Goal: Information Seeking & Learning: Learn about a topic

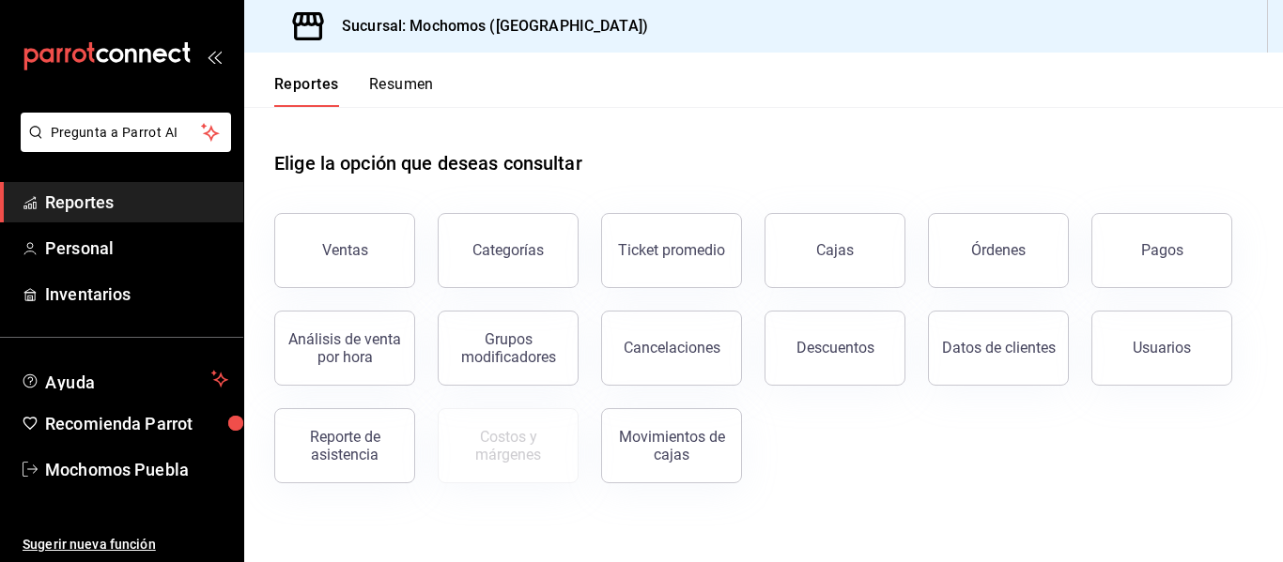
click at [124, 205] on span "Reportes" at bounding box center [136, 202] width 183 height 25
click at [1002, 263] on button "Órdenes" at bounding box center [998, 250] width 141 height 75
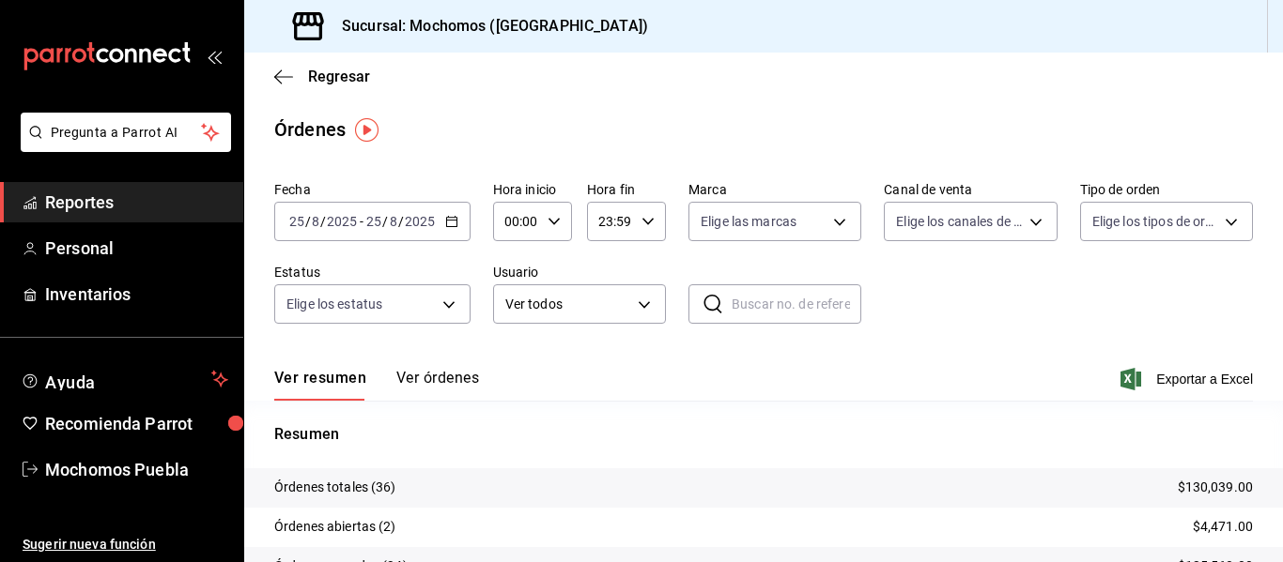
click at [442, 217] on div "[DATE] [DATE] - [DATE] [DATE]" at bounding box center [372, 221] width 196 height 39
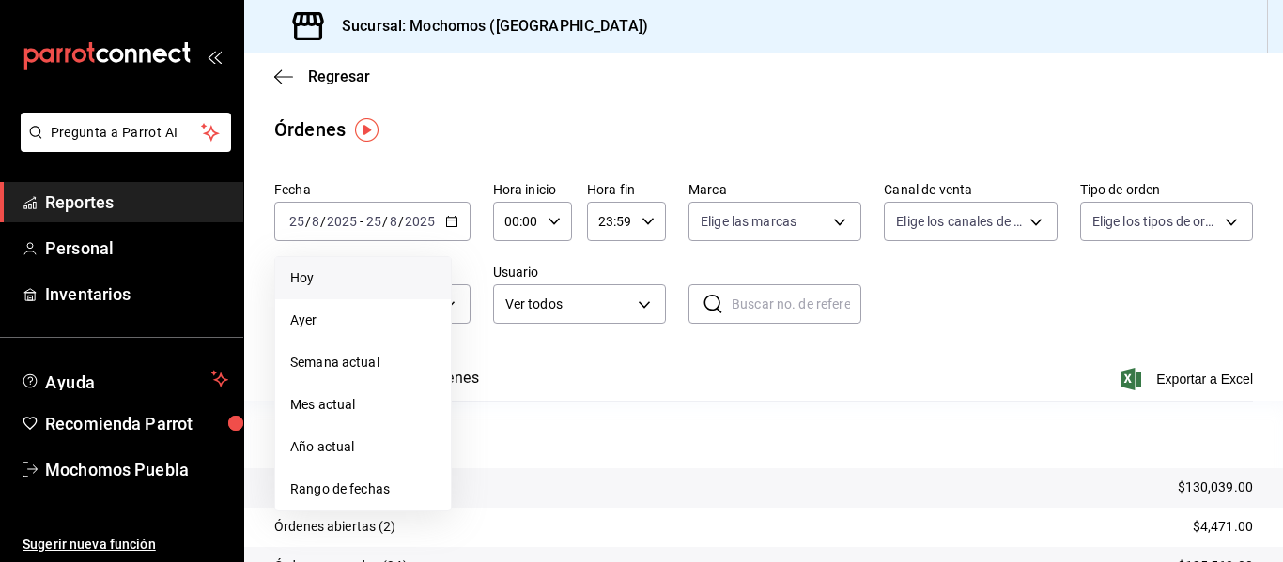
click at [318, 279] on span "Hoy" at bounding box center [363, 279] width 146 height 20
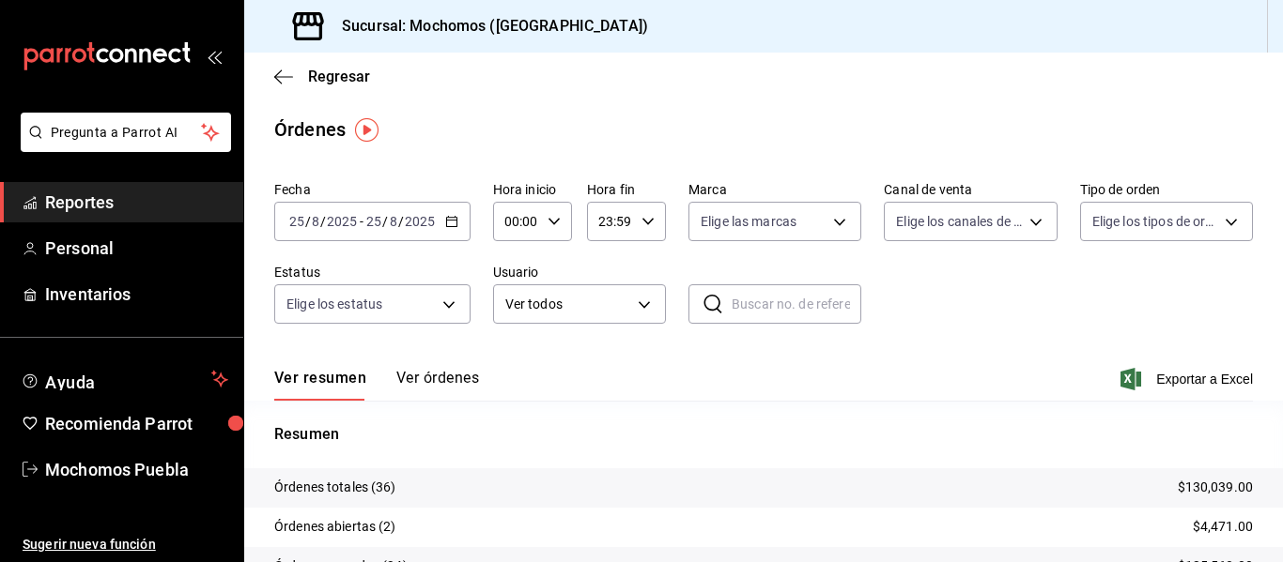
click at [551, 218] on icon "button" at bounding box center [553, 221] width 13 height 13
click at [510, 355] on span "04" at bounding box center [511, 354] width 8 height 15
type input "04:00"
click at [1168, 379] on div at bounding box center [641, 281] width 1283 height 562
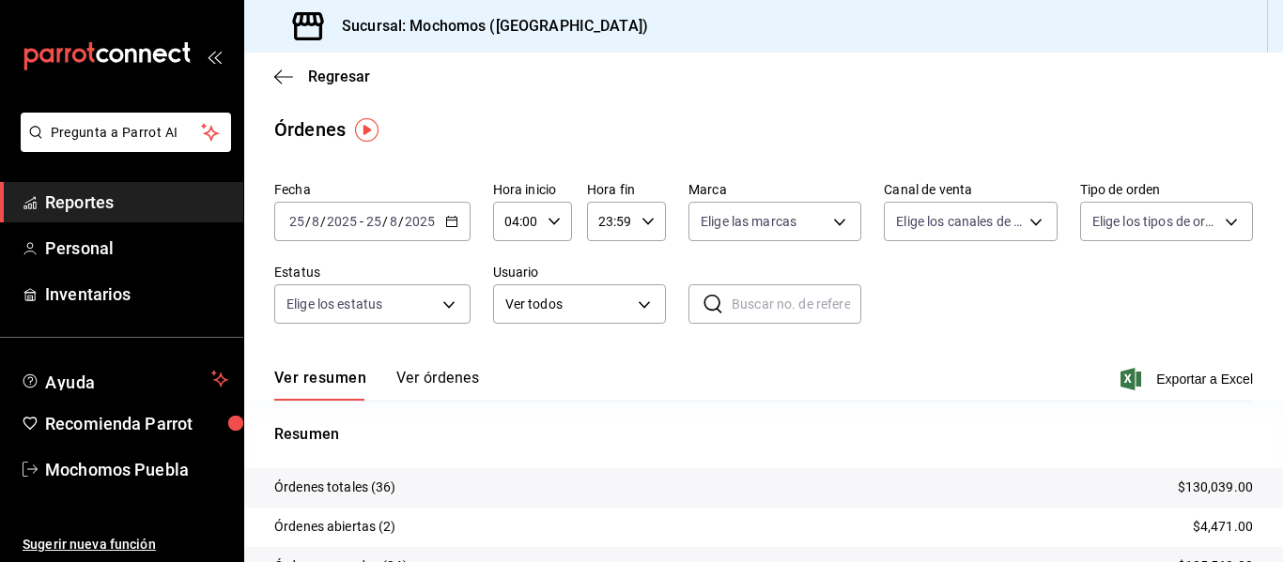
click at [1168, 379] on span "Exportar a Excel" at bounding box center [1188, 379] width 129 height 23
click at [451, 226] on \(Stroke\) "button" at bounding box center [451, 222] width 11 height 10
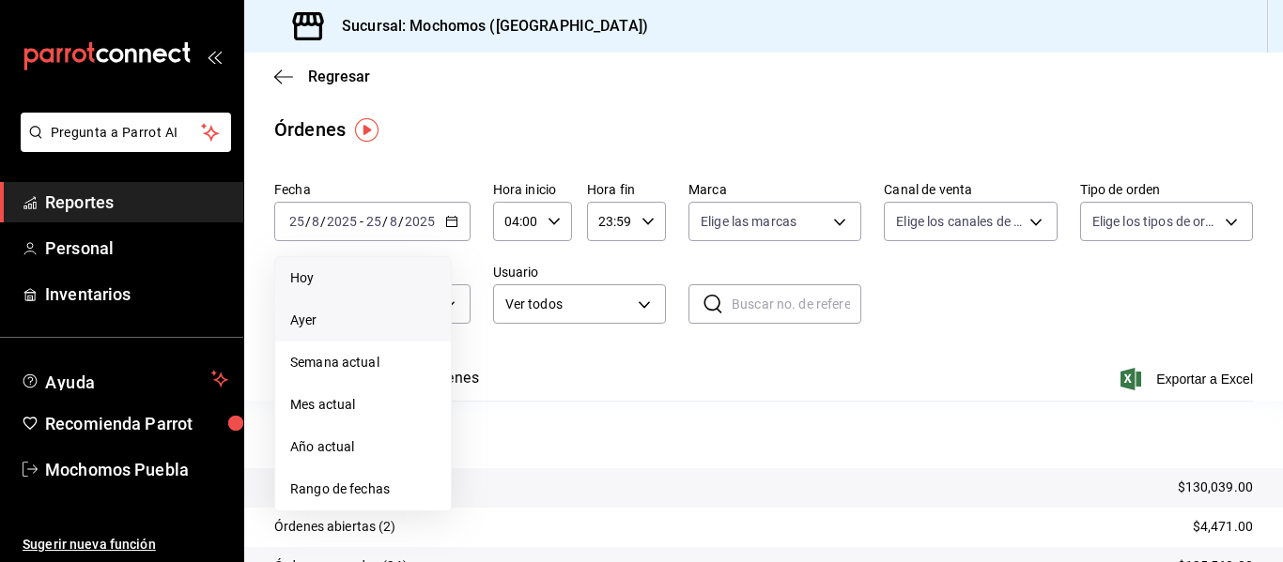
click at [317, 325] on span "Ayer" at bounding box center [363, 321] width 146 height 20
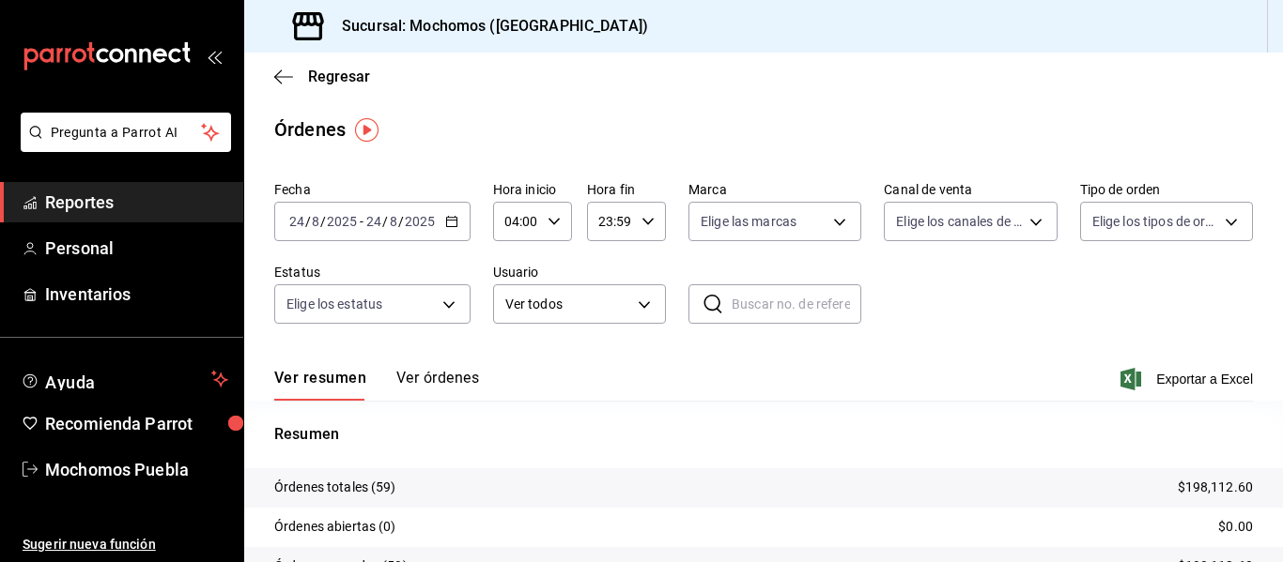
click at [448, 219] on icon "button" at bounding box center [451, 221] width 13 height 13
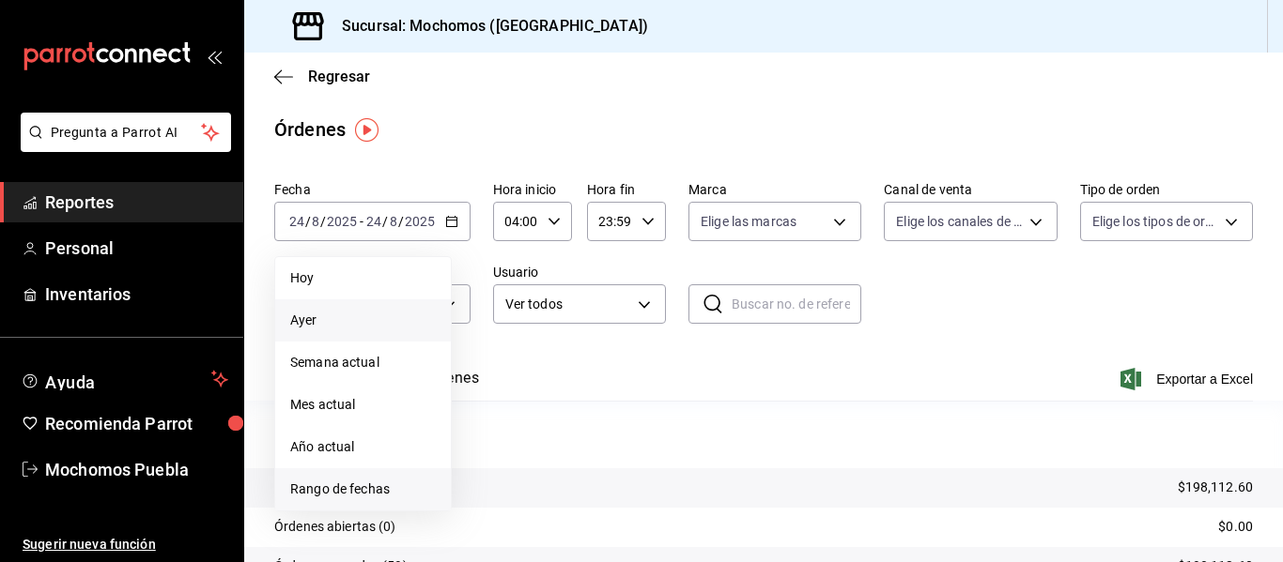
click at [344, 482] on span "Rango de fechas" at bounding box center [363, 490] width 146 height 20
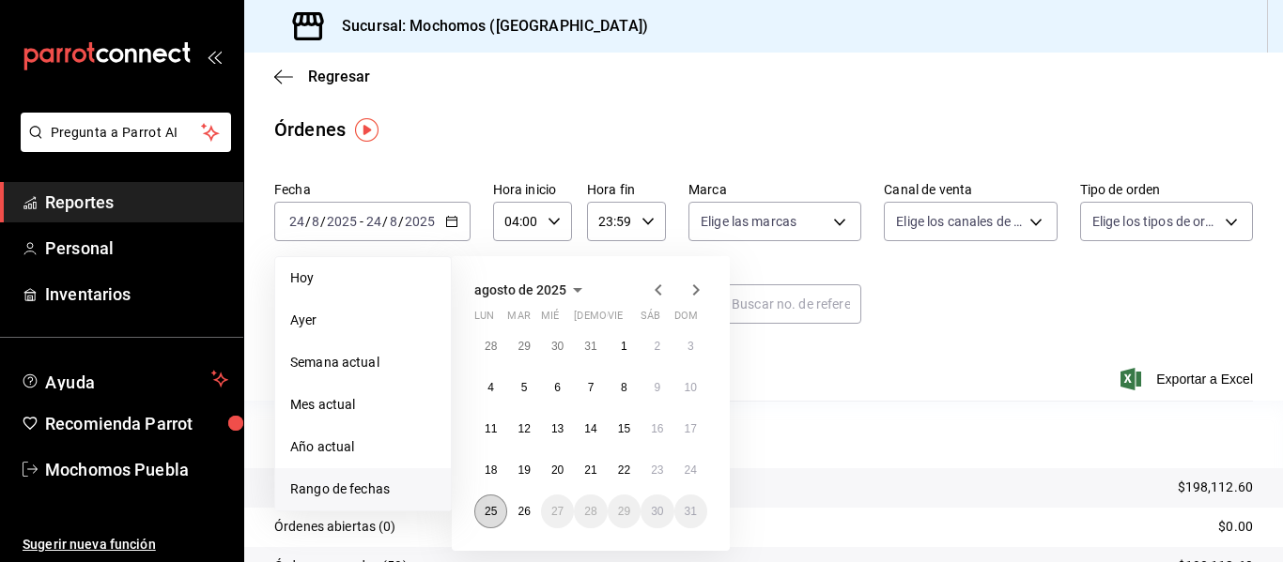
click at [498, 506] on button "25" at bounding box center [490, 512] width 33 height 34
click at [536, 511] on button "26" at bounding box center [523, 512] width 33 height 34
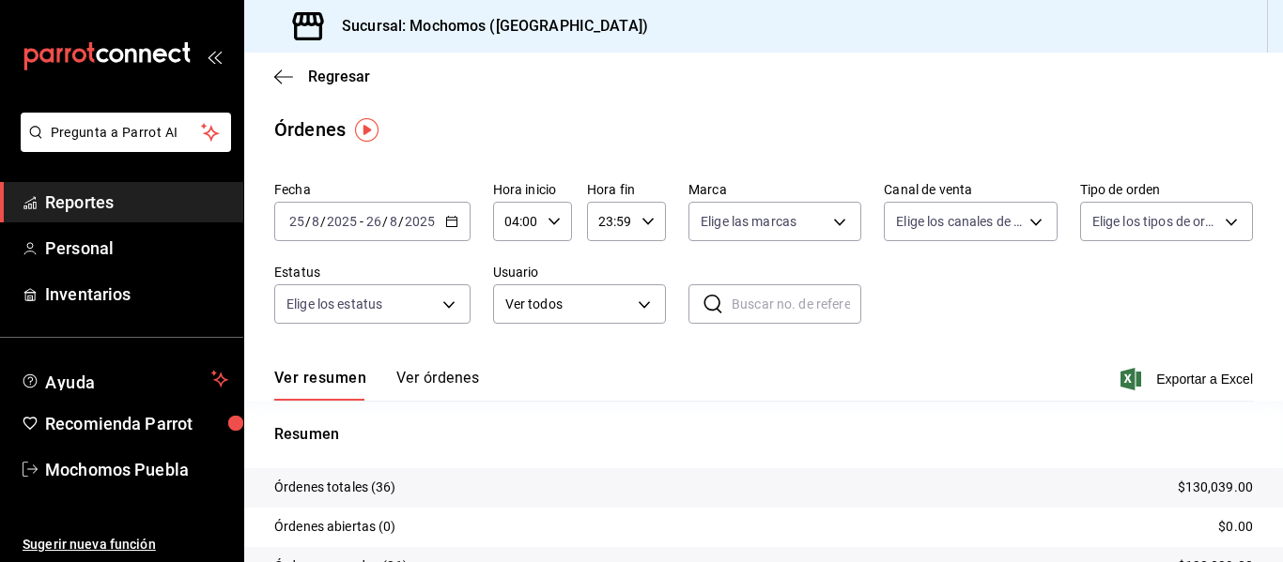
click at [430, 380] on button "Ver órdenes" at bounding box center [437, 385] width 83 height 32
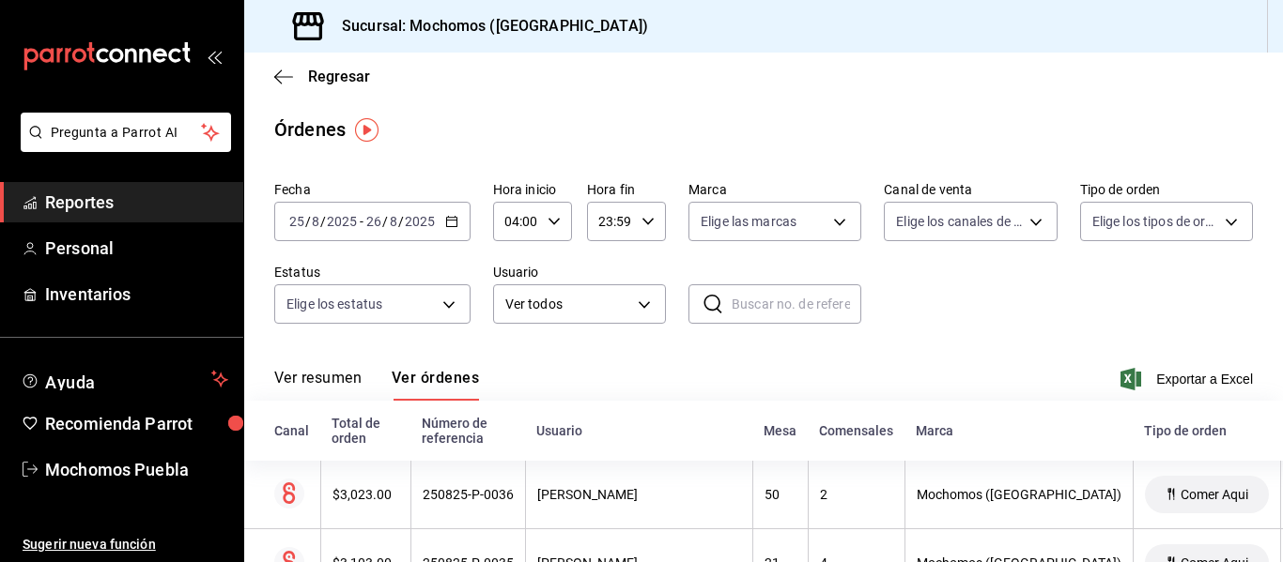
click at [326, 369] on button "Ver resumen" at bounding box center [317, 385] width 87 height 32
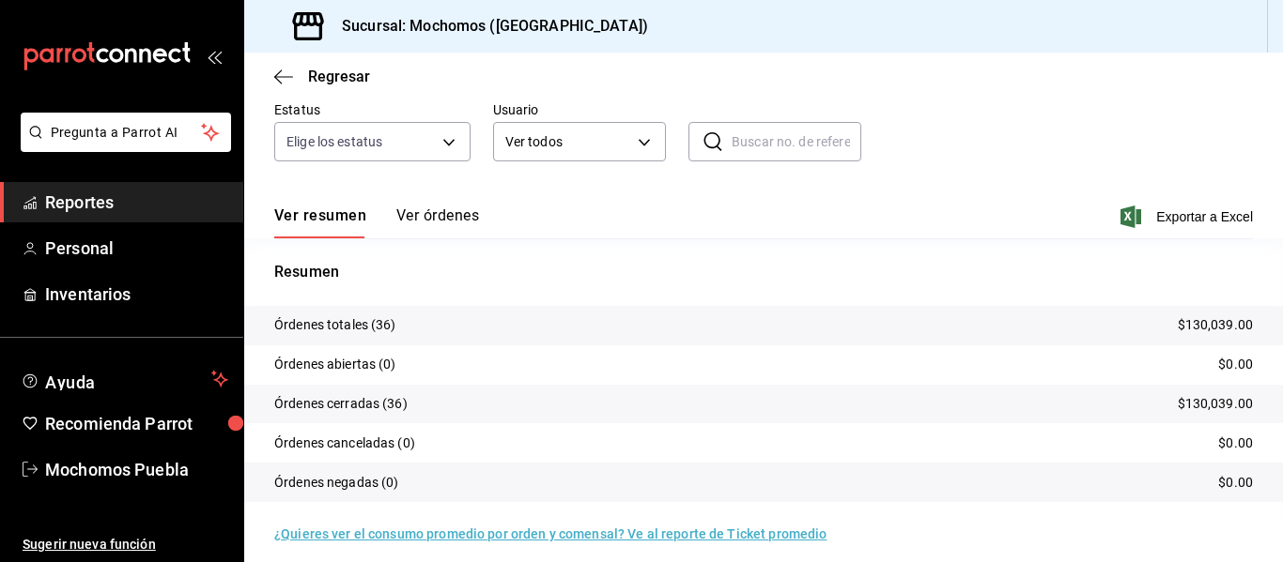
scroll to position [175, 0]
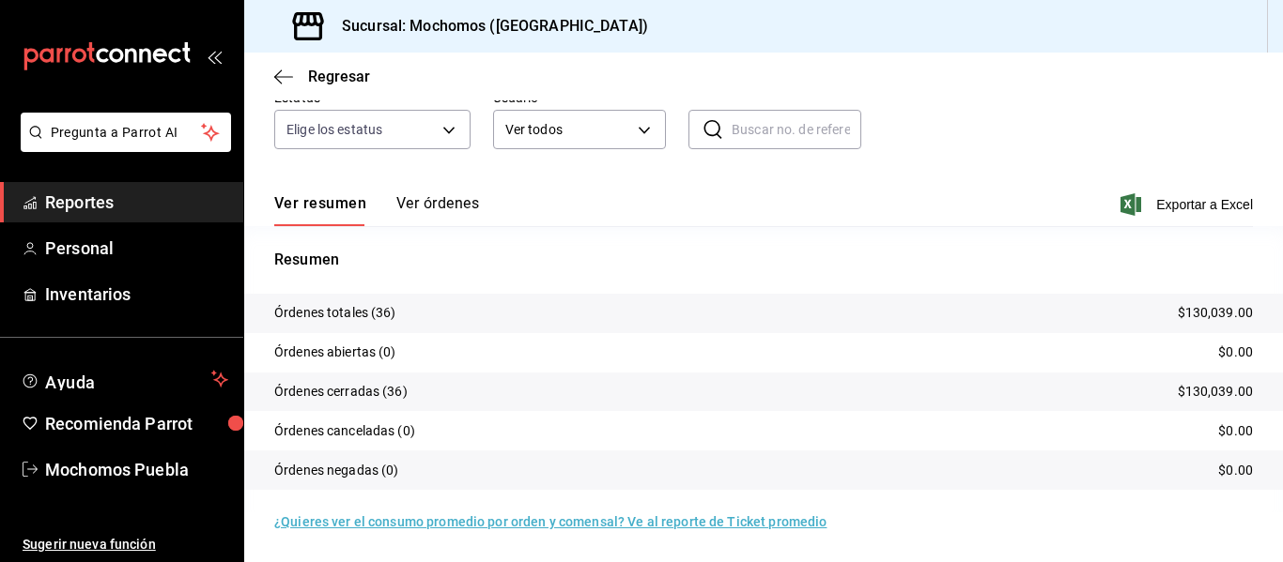
click at [81, 197] on span "Reportes" at bounding box center [136, 202] width 183 height 25
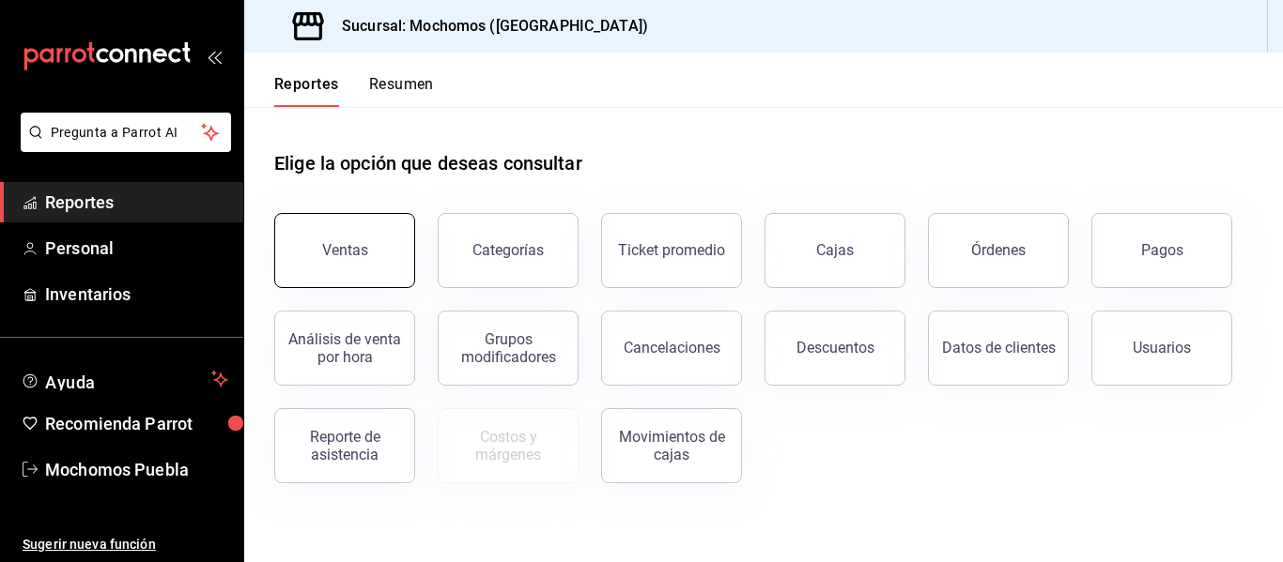
click at [401, 245] on button "Ventas" at bounding box center [344, 250] width 141 height 75
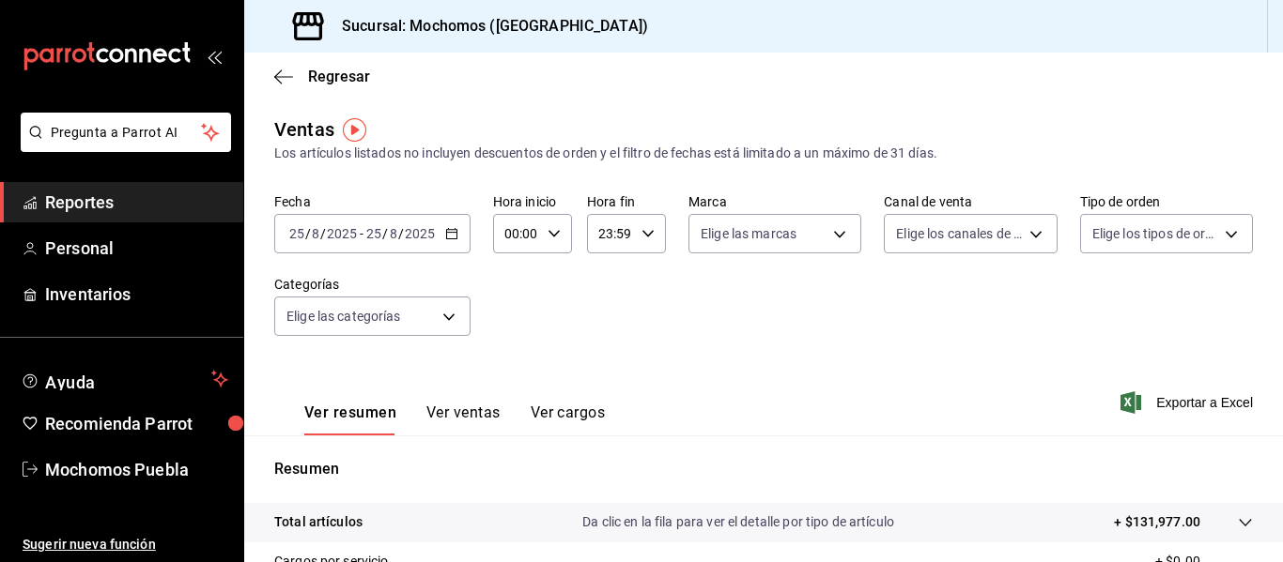
click at [453, 227] on icon "button" at bounding box center [451, 233] width 13 height 13
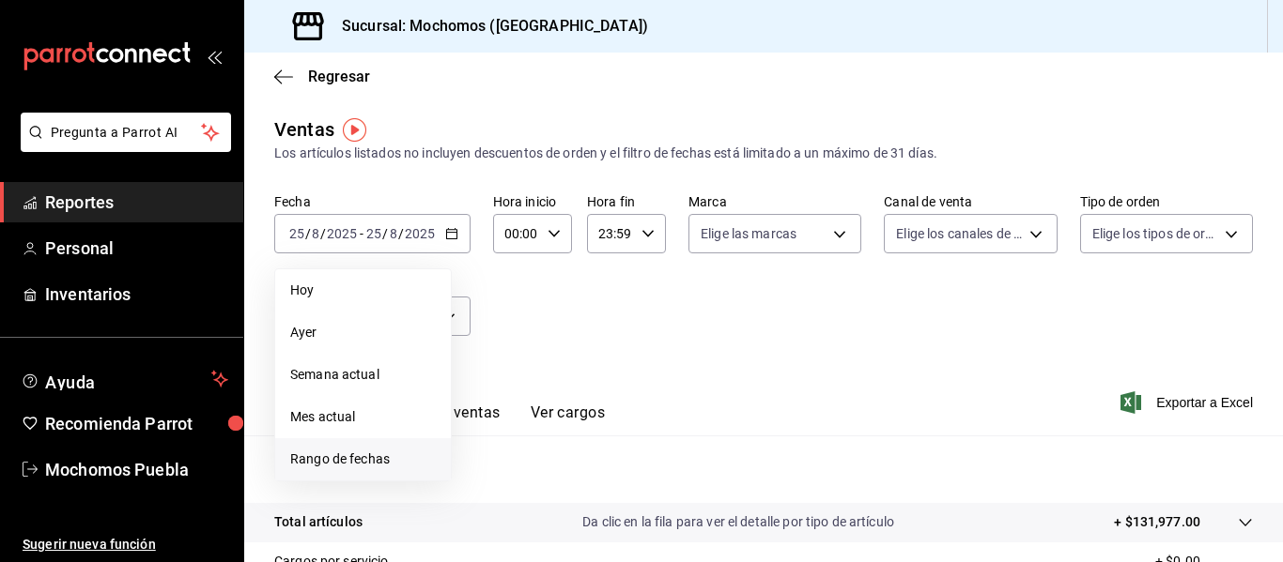
click at [313, 455] on span "Rango de fechas" at bounding box center [363, 460] width 146 height 20
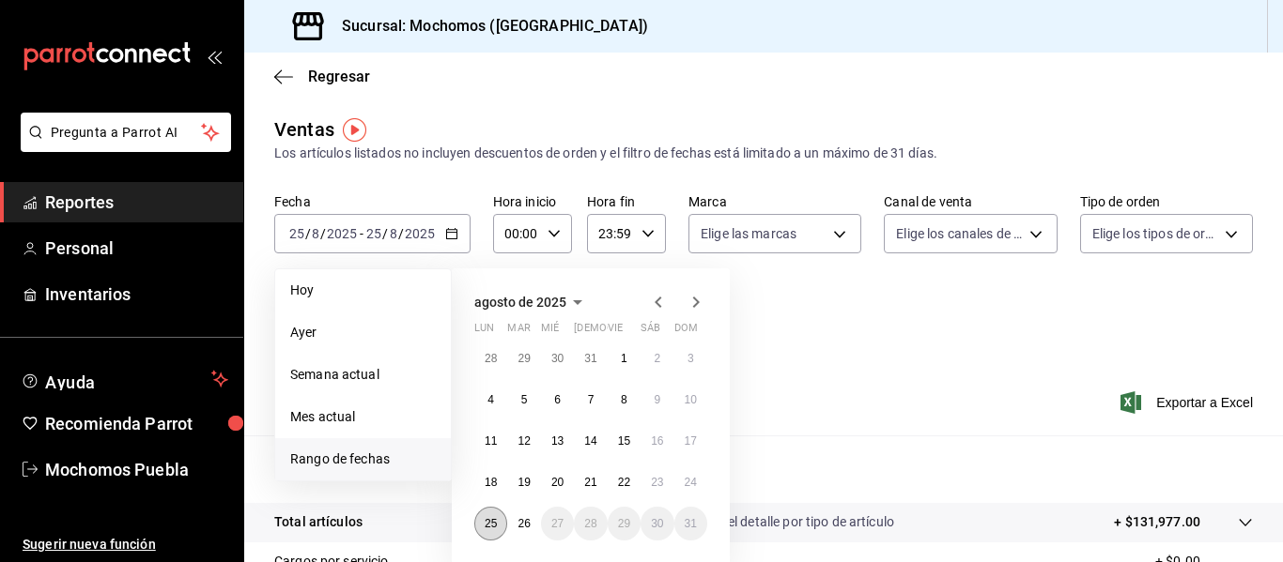
click at [484, 521] on button "25" at bounding box center [490, 524] width 33 height 34
click at [513, 527] on button "26" at bounding box center [523, 524] width 33 height 34
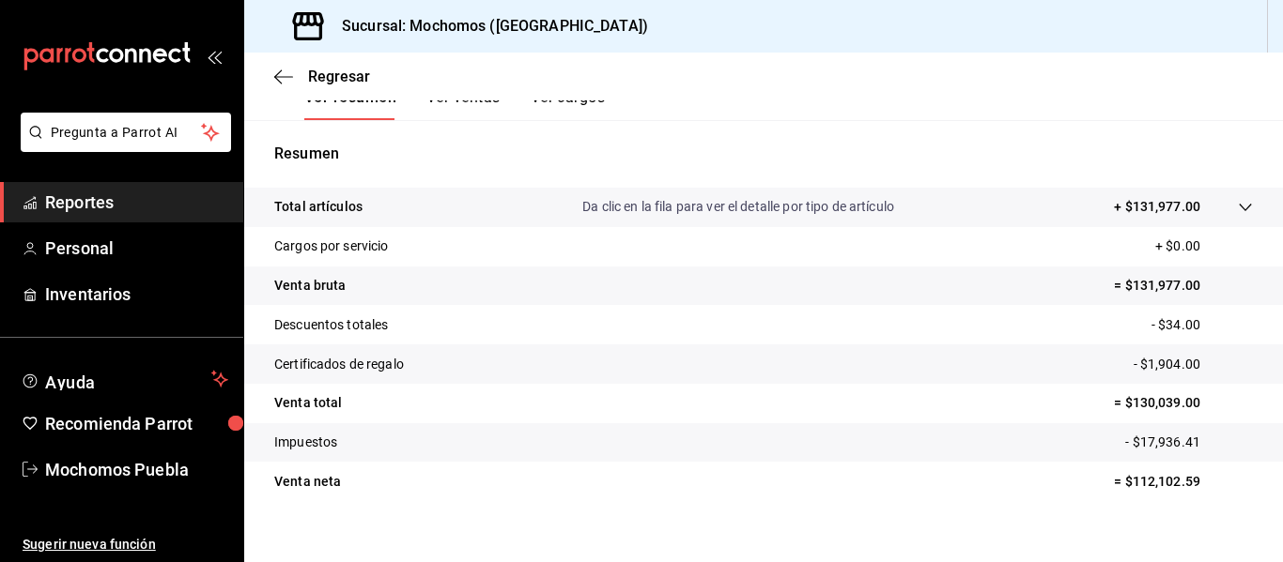
scroll to position [336, 0]
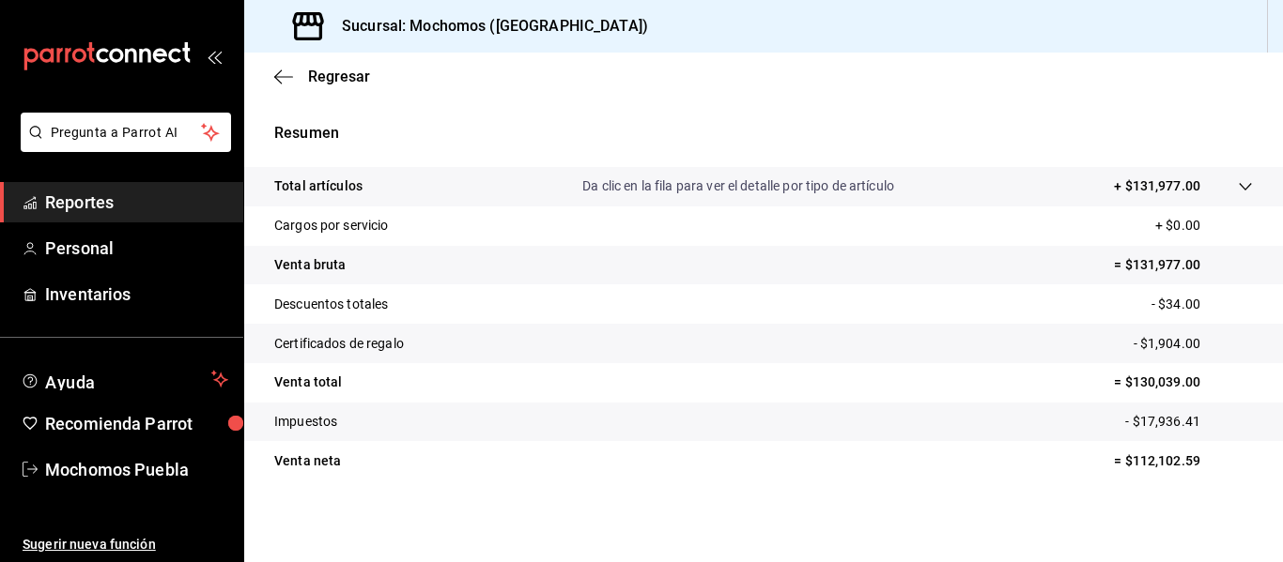
click at [1219, 184] on div at bounding box center [1226, 187] width 53 height 20
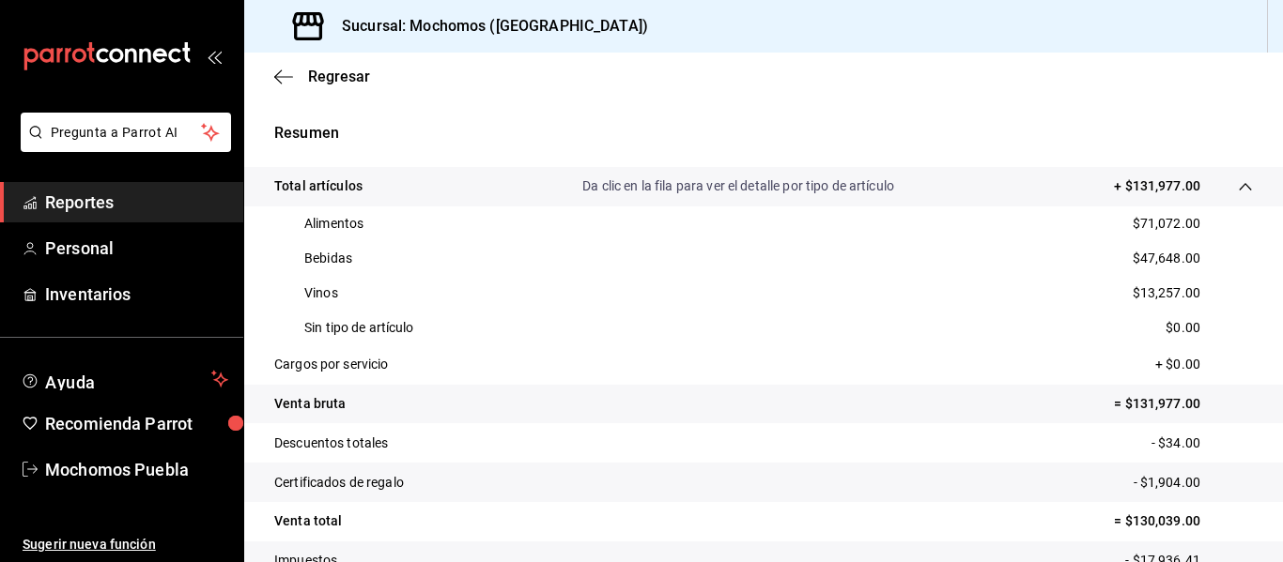
click at [68, 210] on span "Reportes" at bounding box center [136, 202] width 183 height 25
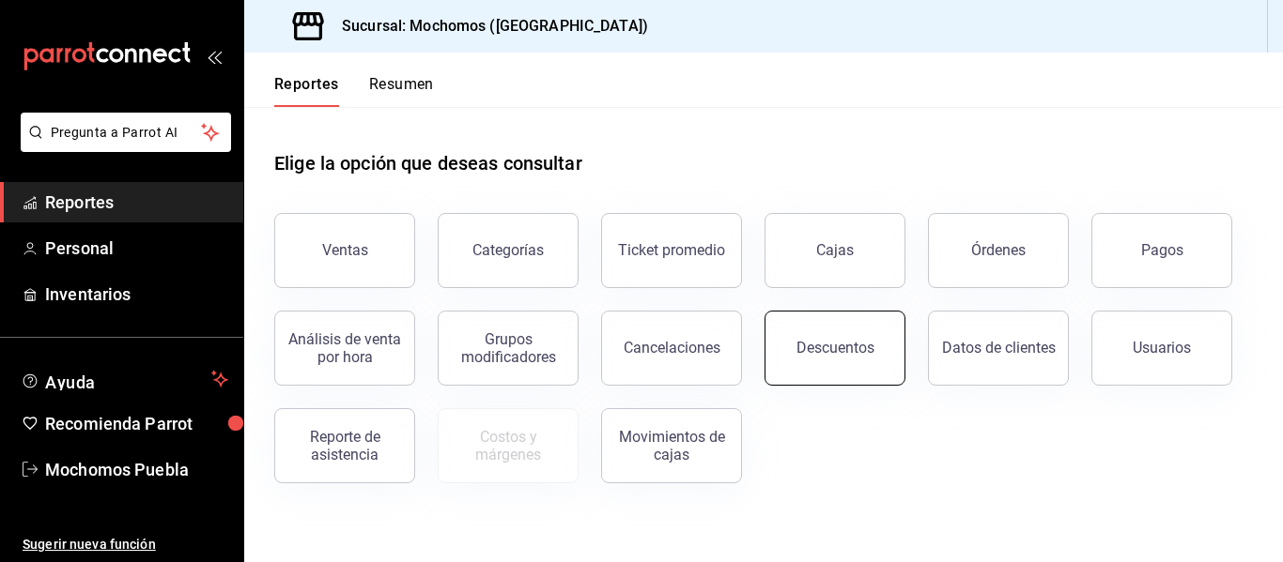
click at [849, 352] on div "Descuentos" at bounding box center [835, 348] width 78 height 18
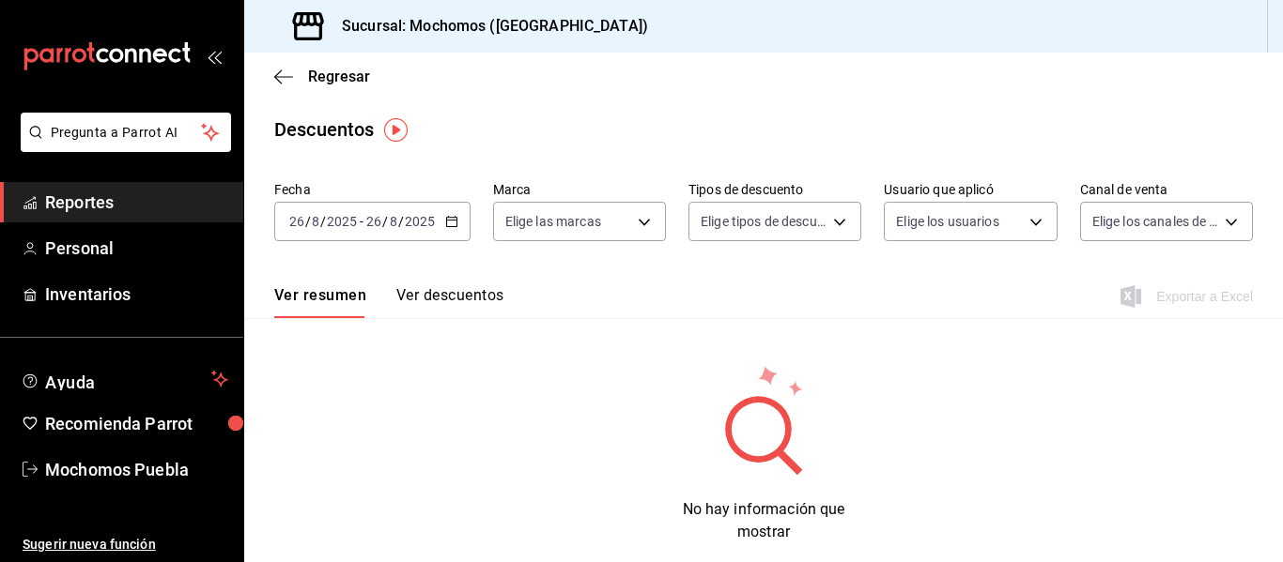
click at [442, 225] on div "[DATE] [DATE] - [DATE] [DATE]" at bounding box center [372, 221] width 196 height 39
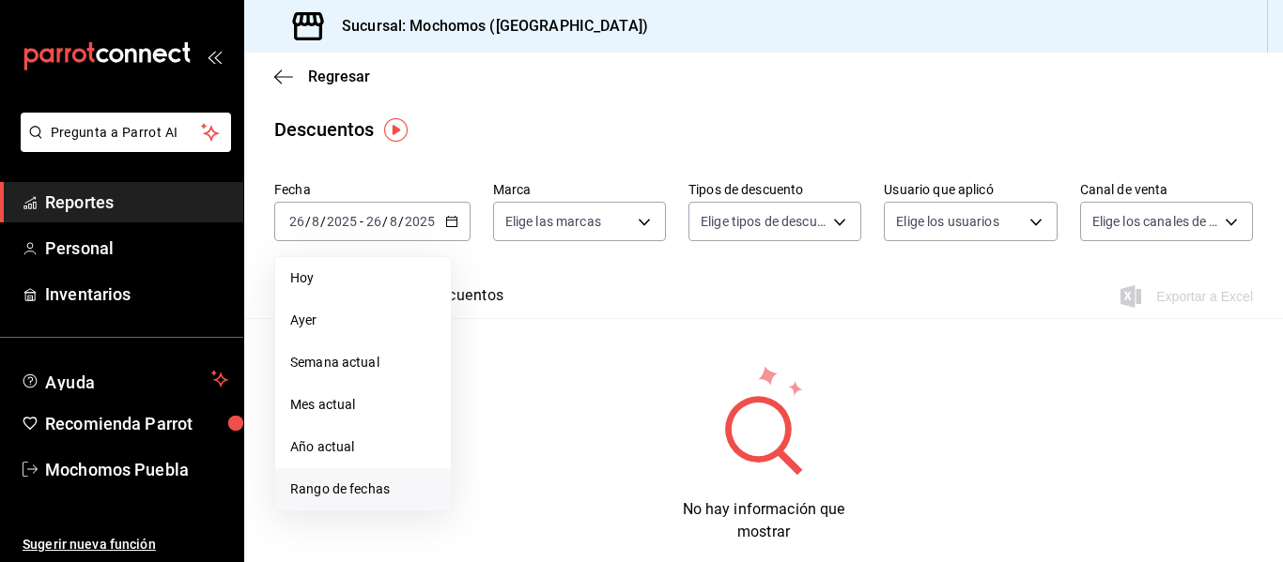
click at [388, 480] on span "Rango de fechas" at bounding box center [363, 490] width 146 height 20
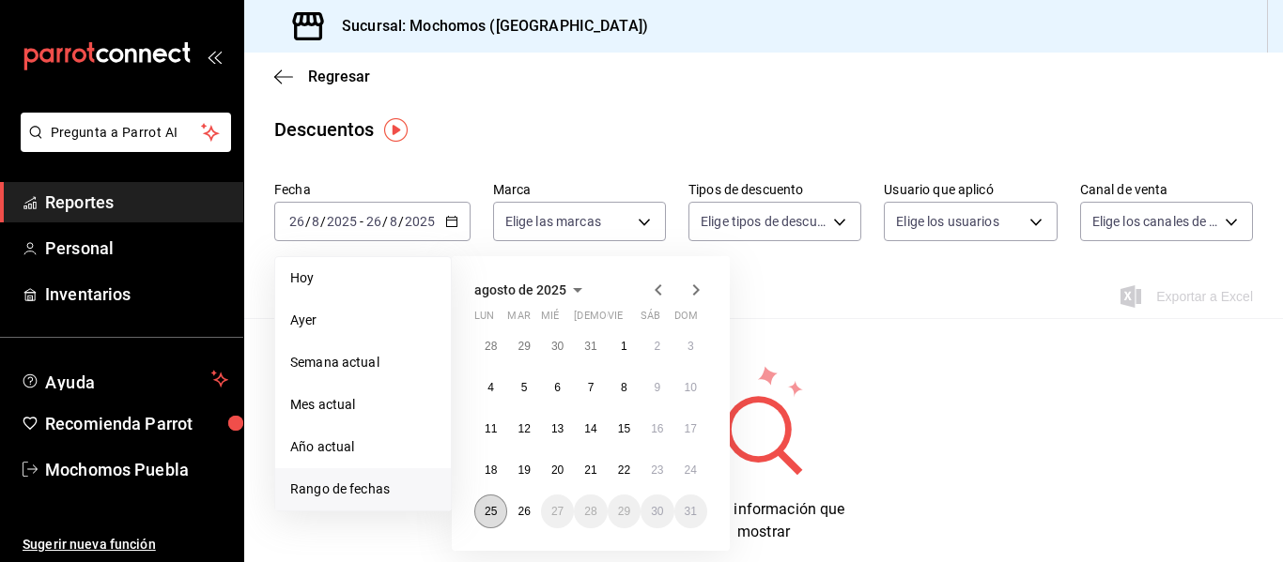
click at [499, 510] on button "25" at bounding box center [490, 512] width 33 height 34
click at [527, 513] on abbr "26" at bounding box center [523, 511] width 12 height 13
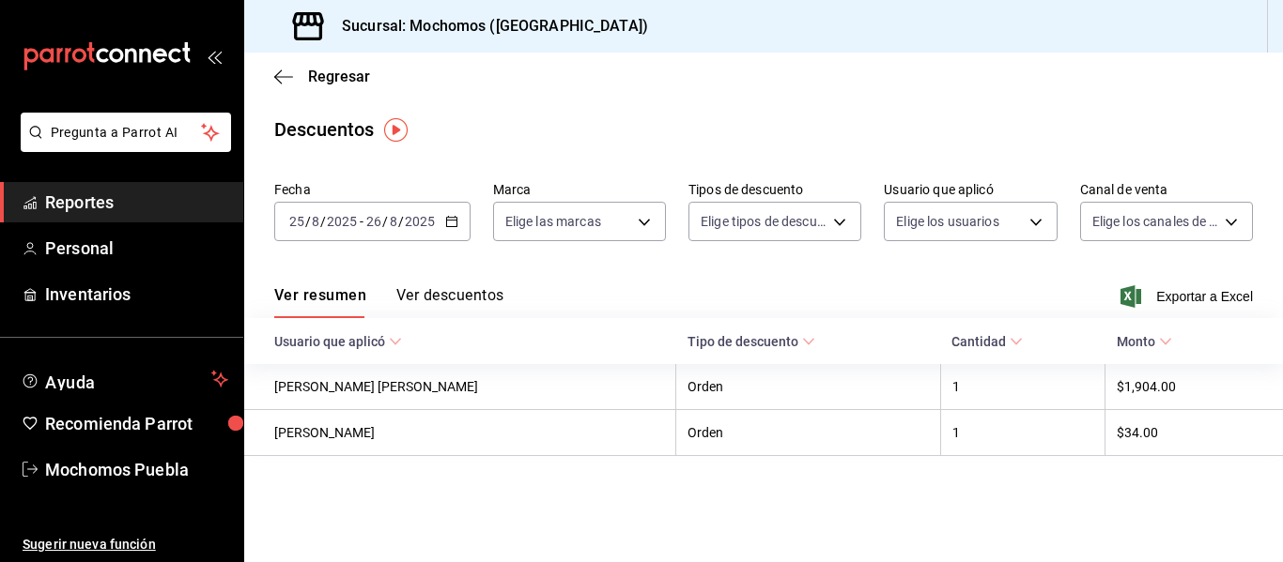
click at [447, 296] on button "Ver descuentos" at bounding box center [449, 302] width 107 height 32
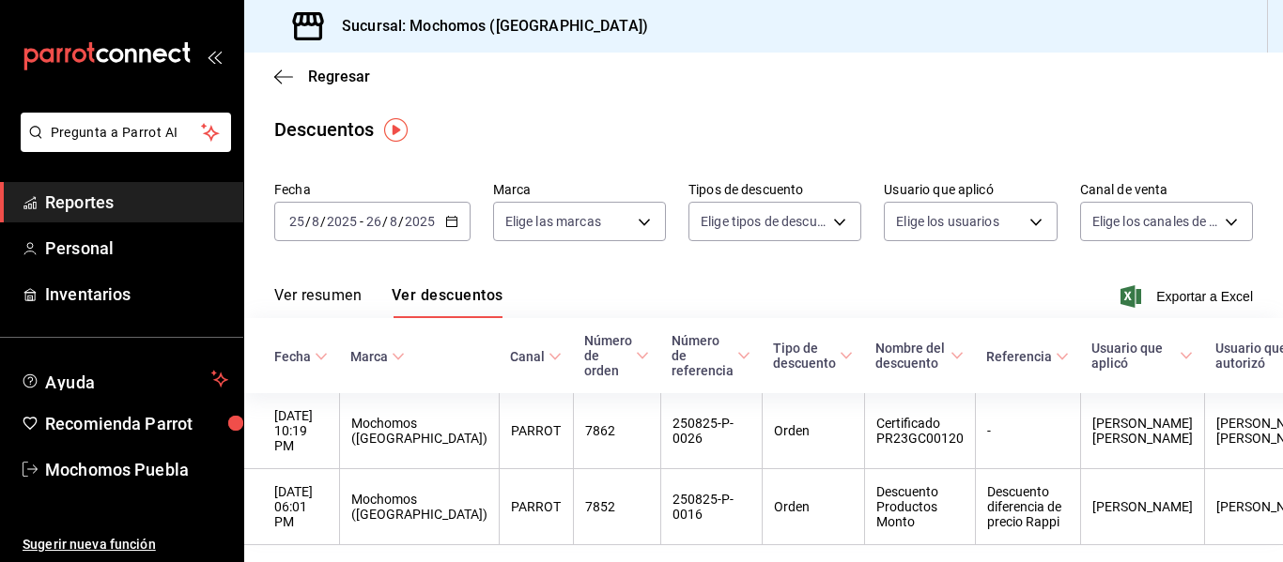
scroll to position [97, 0]
